Goal: Contribute content

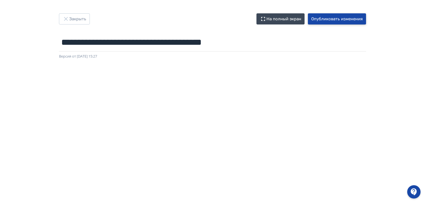
click at [331, 21] on button "Опубликовать изменения" at bounding box center [337, 18] width 58 height 11
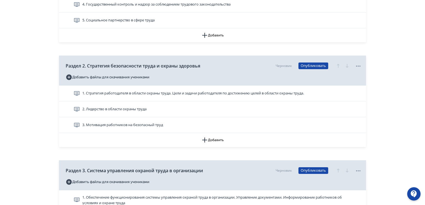
scroll to position [195, 0]
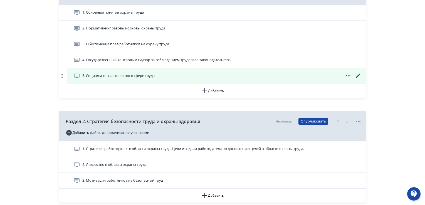
click at [359, 74] on icon at bounding box center [358, 76] width 4 height 4
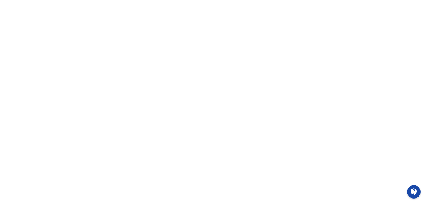
scroll to position [117, 0]
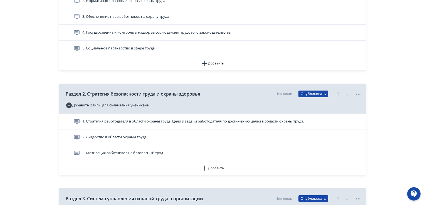
scroll to position [250, 0]
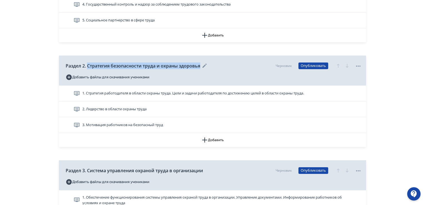
drag, startPoint x: 88, startPoint y: 66, endPoint x: 200, endPoint y: 65, distance: 112.1
click at [200, 65] on span "Раздел 2. Стратегия безопасности труда и охраны здоровья" at bounding box center [133, 66] width 135 height 7
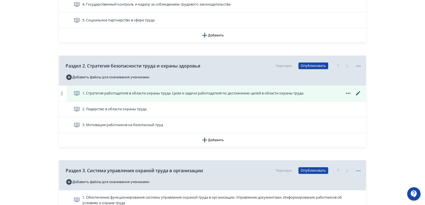
click at [360, 93] on icon at bounding box center [358, 93] width 7 height 7
